Goal: Book appointment/travel/reservation

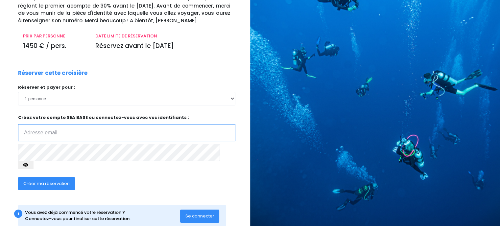
scroll to position [71, 0]
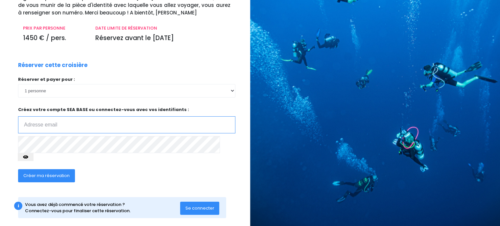
click at [42, 127] on input "email" at bounding box center [126, 124] width 217 height 17
type input "[EMAIL_ADDRESS][DOMAIN_NAME]"
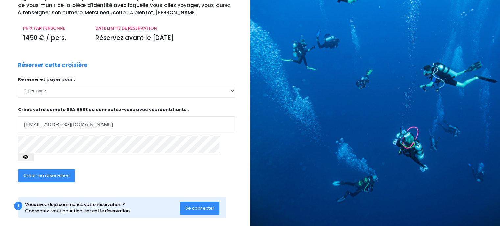
click at [28, 157] on icon "button" at bounding box center [25, 157] width 5 height 0
click at [49, 172] on span "Créer ma réservation" at bounding box center [46, 175] width 46 height 6
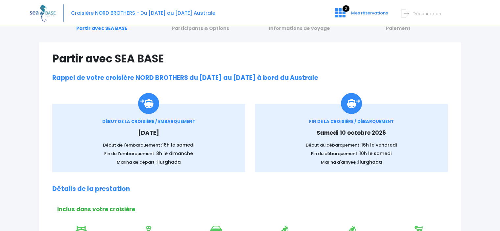
scroll to position [66, 0]
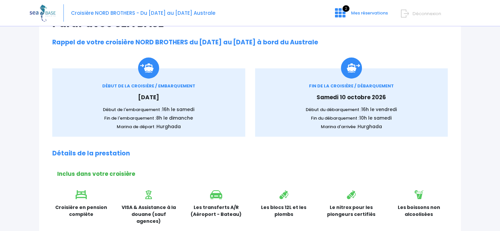
drag, startPoint x: 138, startPoint y: 98, endPoint x: 221, endPoint y: 98, distance: 83.1
click at [221, 98] on p "Samedi 03 octobre 2026" at bounding box center [148, 97] width 173 height 9
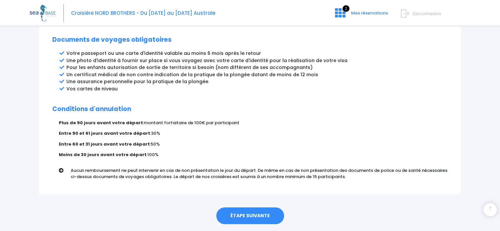
scroll to position [363, 0]
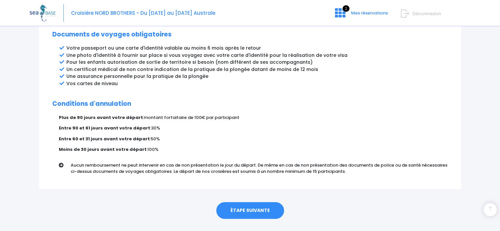
click at [243, 202] on link "ÉTAPE SUIVANTE" at bounding box center [250, 210] width 68 height 17
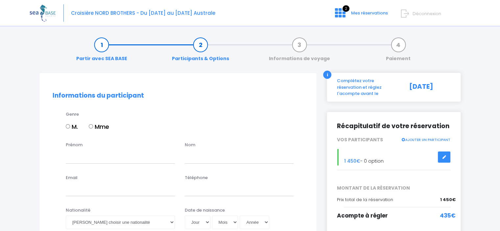
click at [69, 127] on input "M." at bounding box center [68, 126] width 4 height 4
radio input "true"
click at [81, 157] on input "Prénom" at bounding box center [120, 156] width 109 height 13
type input "Yohan"
type input "STRAPPAZZON"
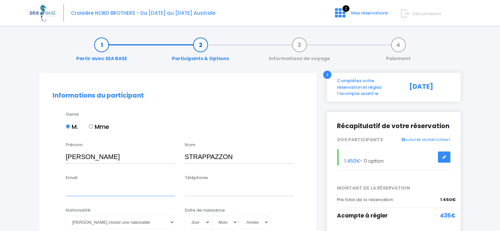
type input "y.strappazzon@mms73.fr"
type input "0615782659"
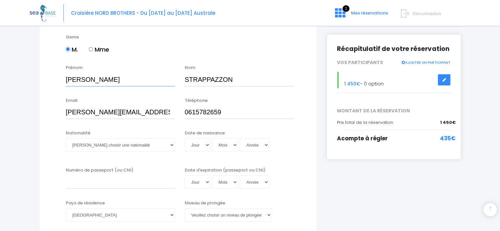
scroll to position [131, 0]
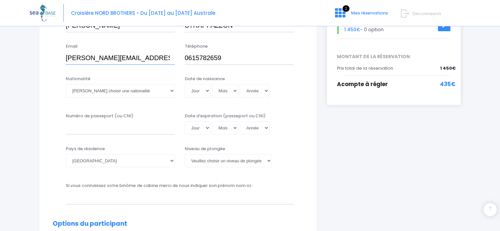
drag, startPoint x: 149, startPoint y: 59, endPoint x: 74, endPoint y: 57, distance: 75.6
click at [74, 57] on input "y.strappazzon@mms73.fr" at bounding box center [120, 58] width 109 height 13
click at [68, 57] on input "y.strappazzon@mms73.fr" at bounding box center [120, 58] width 109 height 13
drag, startPoint x: 129, startPoint y: 57, endPoint x: 149, endPoint y: 57, distance: 19.4
click at [149, 57] on input "yohan.strappazzon@mms73.fr" at bounding box center [120, 58] width 109 height 13
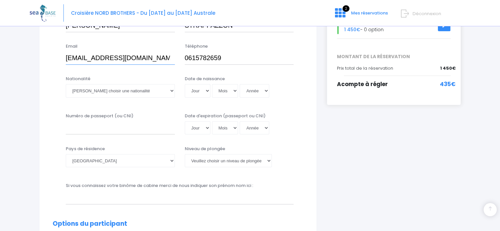
type input "yohan.strappazzon@sfr.fr"
click at [127, 92] on select "Veuillez choisir une nationalité Afghane Albanaise Algerienne Allemande America…" at bounding box center [120, 90] width 109 height 13
select select "Française"
click at [66, 84] on select "Veuillez choisir une nationalité Afghane Albanaise Algerienne Allemande America…" at bounding box center [120, 90] width 109 height 13
click at [200, 91] on select "Jour 01 02 03 04 05 06 07 08 09 10 11 12 13 14 15 16 17 18 19 20 21 22 23 24 25…" at bounding box center [198, 90] width 26 height 13
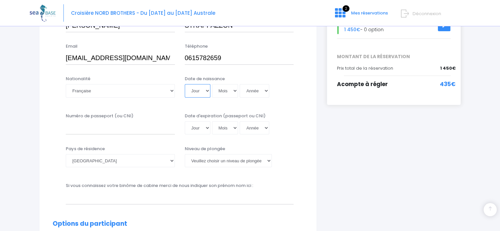
select select "03"
click at [185, 84] on select "Jour 01 02 03 04 05 06 07 08 09 10 11 12 13 14 15 16 17 18 19 20 21 22 23 24 25…" at bounding box center [198, 90] width 26 height 13
click at [223, 94] on select "Mois 01 02 03 04 05 06 07 08 09 10 11 12" at bounding box center [225, 90] width 26 height 13
select select "04"
click at [212, 84] on select "Mois 01 02 03 04 05 06 07 08 09 10 11 12" at bounding box center [225, 90] width 26 height 13
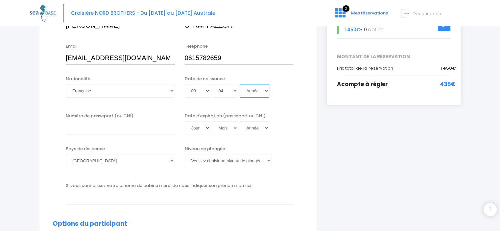
click at [258, 91] on select "Année 2045 2044 2043 2042 2041 2040 2039 2038 2037 2036 2035 2034 2033 2032 203…" at bounding box center [254, 90] width 30 height 13
select select "1974"
click at [239, 84] on select "Année 2045 2044 2043 2042 2041 2040 2039 2038 2037 2036 2035 2034 2033 2032 203…" at bounding box center [254, 90] width 30 height 13
type input "1974-04-03"
click at [105, 131] on input "Numéro de passeport (ou CNI)" at bounding box center [120, 127] width 109 height 13
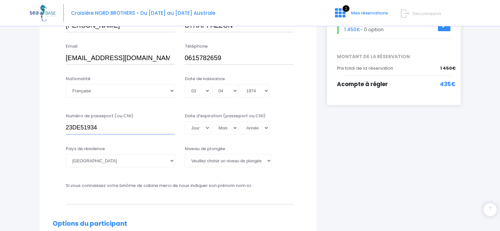
type input "23DE51934"
select select "29"
click at [226, 129] on select "Mois 01 02 03 04 05 06 07 08 09 10 11 12" at bounding box center [225, 127] width 26 height 13
select select "03"
click at [212, 121] on select "Mois 01 02 03 04 05 06 07 08 09 10 11 12" at bounding box center [225, 127] width 26 height 13
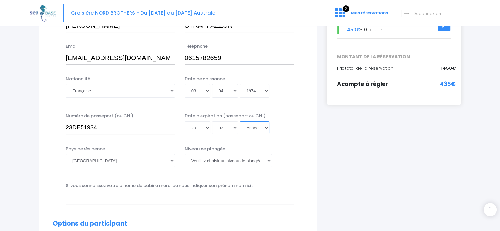
click at [260, 127] on select "Année 2045 2044 2043 2042 2041 2040 2039 2038 2037 2036 2035 2034 2033 2032 203…" at bounding box center [254, 127] width 30 height 13
select select "2033"
click at [239, 121] on select "Année 2045 2044 2043 2042 2041 2040 2039 2038 2037 2036 2035 2034 2033 2032 203…" at bounding box center [254, 127] width 30 height 13
type input "2033-03-29"
click at [197, 159] on select "Veuillez choisir un niveau de plongée Non plongeur Junior OW diver Adventure OW…" at bounding box center [228, 160] width 87 height 13
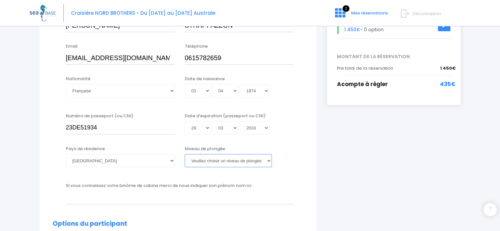
select select "MF1"
click at [185, 154] on select "Veuillez choisir un niveau de plongée Non plongeur Junior OW diver Adventure OW…" at bounding box center [228, 160] width 87 height 13
click at [106, 196] on input "text" at bounding box center [180, 197] width 228 height 13
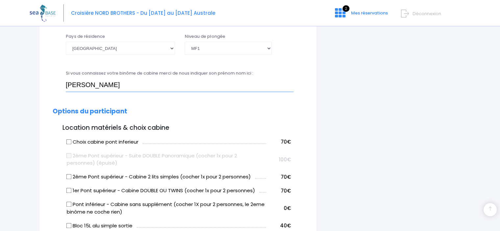
scroll to position [230, 0]
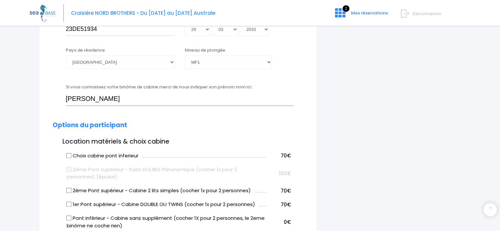
click at [97, 99] on input "Stéphane JOUFFREY" at bounding box center [180, 98] width 228 height 13
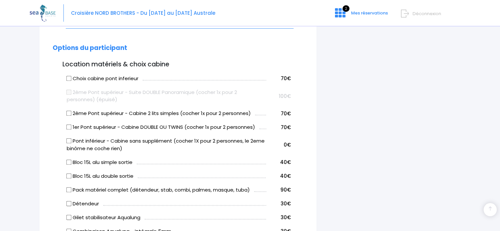
scroll to position [328, 0]
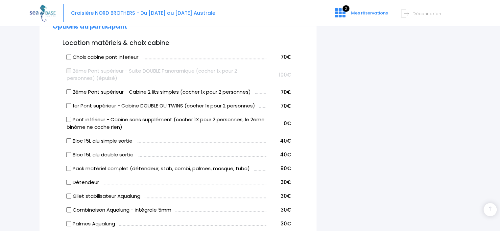
type input "Stéphane JOUFFREY"
click at [70, 155] on input "Bloc 15L alu double sortie" at bounding box center [68, 154] width 5 height 5
checkbox input "true"
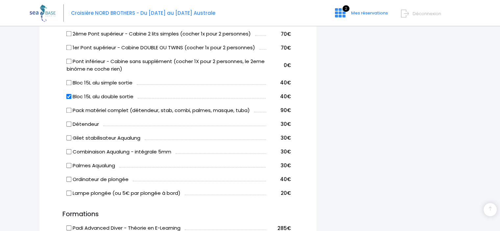
scroll to position [394, 0]
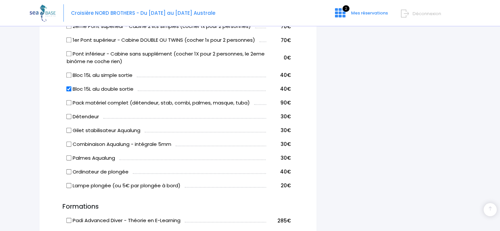
click at [70, 103] on input "Pack matériel complet (détendeur, stab, combi, palmes, masque, tuba)" at bounding box center [68, 102] width 5 height 5
checkbox input "true"
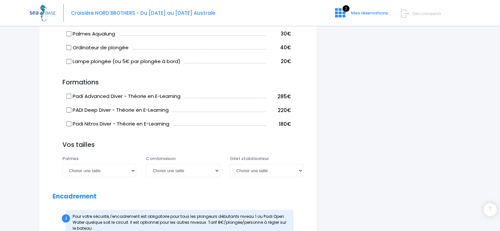
scroll to position [558, 0]
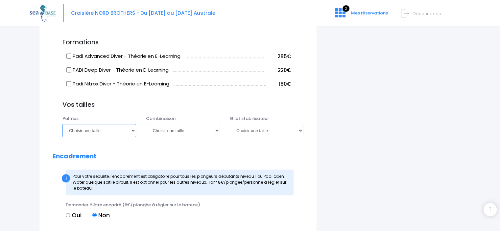
click at [124, 129] on select "Choisir une taille 36/37 38/39 40/41 42/43 44/45 46/47" at bounding box center [99, 130] width 74 height 13
select select "42/43"
click at [62, 124] on select "Choisir une taille 36/37 38/39 40/41 42/43 44/45 46/47" at bounding box center [99, 130] width 74 height 13
click at [127, 132] on select "Choisir une taille 36/37 38/39 40/41 42/43 44/45 46/47" at bounding box center [99, 130] width 74 height 13
click at [62, 124] on select "Choisir une taille 36/37 38/39 40/41 42/43 44/45 46/47" at bounding box center [99, 130] width 74 height 13
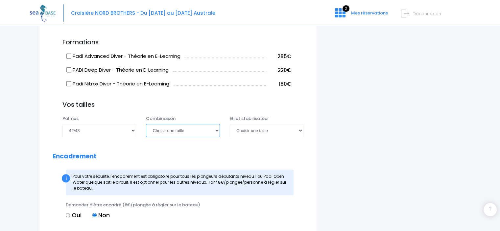
click at [200, 131] on select "Choisir une taille XS S M ML L XL XXL" at bounding box center [183, 130] width 74 height 13
select select "ML"
click at [146, 124] on select "Choisir une taille XS S M ML L XL XXL" at bounding box center [183, 130] width 74 height 13
click at [283, 129] on select "Choisir une taille XXS XS S M ML L XL XXL" at bounding box center [267, 130] width 74 height 13
select select "ML"
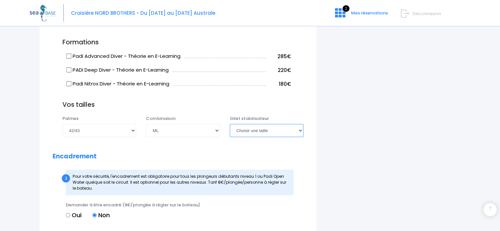
click at [230, 124] on select "Choisir une taille XXS XS S M ML L XL XXL" at bounding box center [267, 130] width 74 height 13
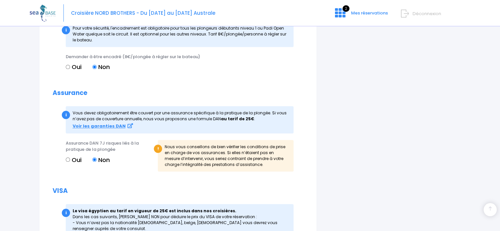
scroll to position [723, 0]
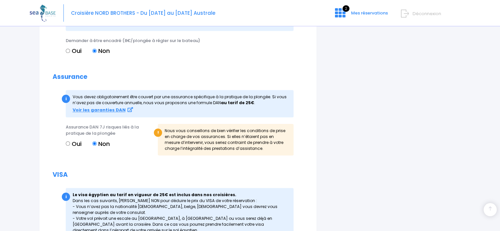
click at [70, 142] on label "Oui" at bounding box center [74, 143] width 16 height 9
click at [70, 142] on input "Oui" at bounding box center [68, 143] width 4 height 4
radio input "true"
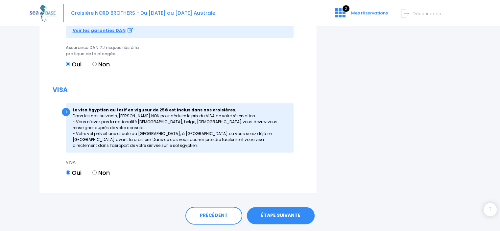
scroll to position [821, 0]
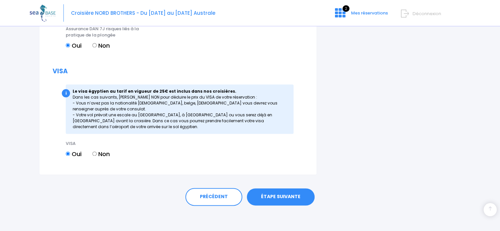
click at [285, 194] on link "ÉTAPE SUIVANTE" at bounding box center [281, 196] width 68 height 17
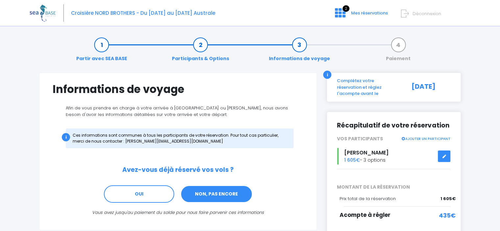
click at [213, 197] on link "NON, PAS ENCORE" at bounding box center [216, 194] width 72 height 18
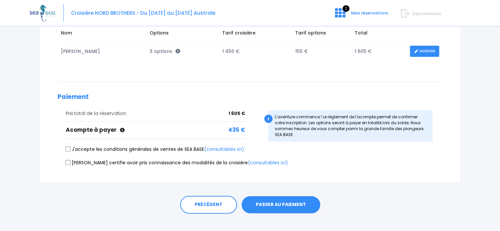
scroll to position [121, 0]
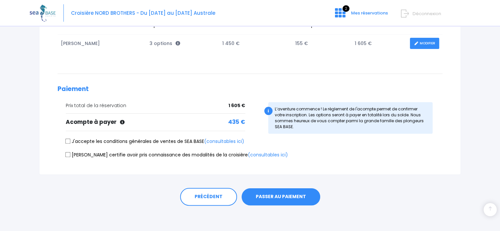
click at [67, 143] on input "J'accepte les conditions générales de ventes de SEA BASE (consultables ici)" at bounding box center [67, 141] width 5 height 5
checkbox input "true"
click at [67, 155] on input "Je certifie avoir pris connaissance des modalités de la croisière (consultables…" at bounding box center [67, 154] width 5 height 5
checkbox input "true"
click at [292, 195] on button "PASSER AU PAIEMENT" at bounding box center [280, 196] width 79 height 17
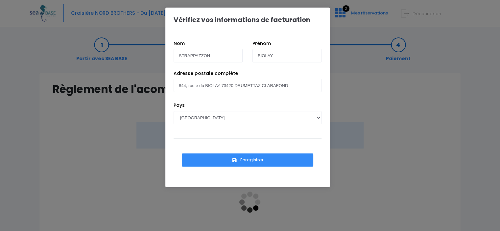
click at [259, 160] on button "Enregistrer" at bounding box center [247, 159] width 131 height 13
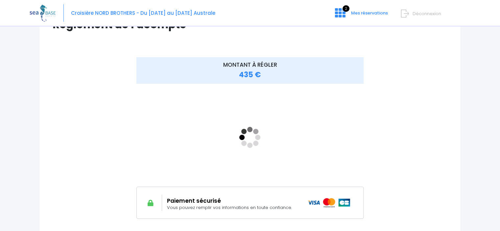
scroll to position [99, 0]
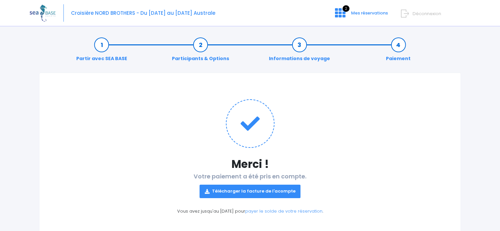
click at [263, 190] on link "Télécharger la facture de l'acompte" at bounding box center [249, 191] width 101 height 13
click at [376, 15] on span "Mes réservations" at bounding box center [369, 13] width 37 height 6
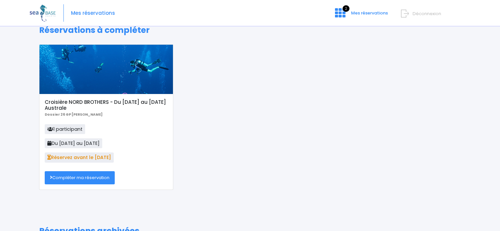
scroll to position [14, 0]
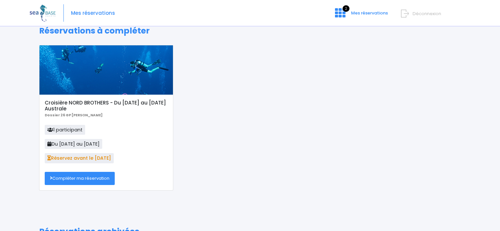
click at [85, 176] on link "Compléter ma réservation" at bounding box center [80, 178] width 70 height 13
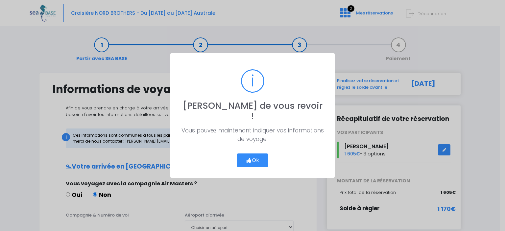
click at [252, 155] on button "Ok" at bounding box center [252, 160] width 31 height 14
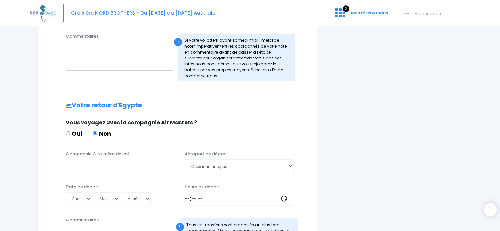
scroll to position [263, 0]
